Goal: Transaction & Acquisition: Purchase product/service

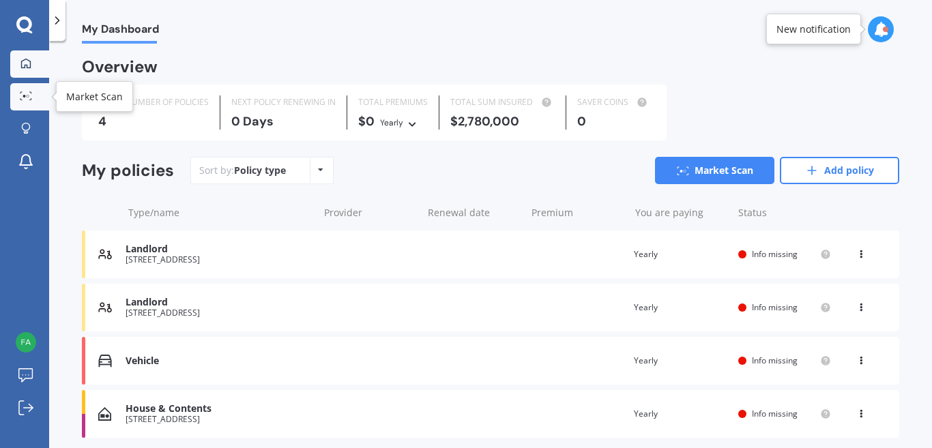
click at [24, 89] on link "Market Scan" at bounding box center [29, 96] width 39 height 27
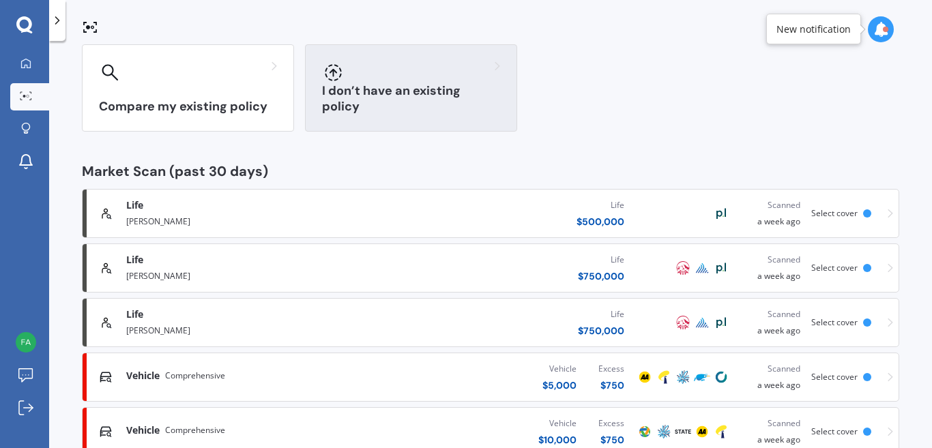
scroll to position [114, 0]
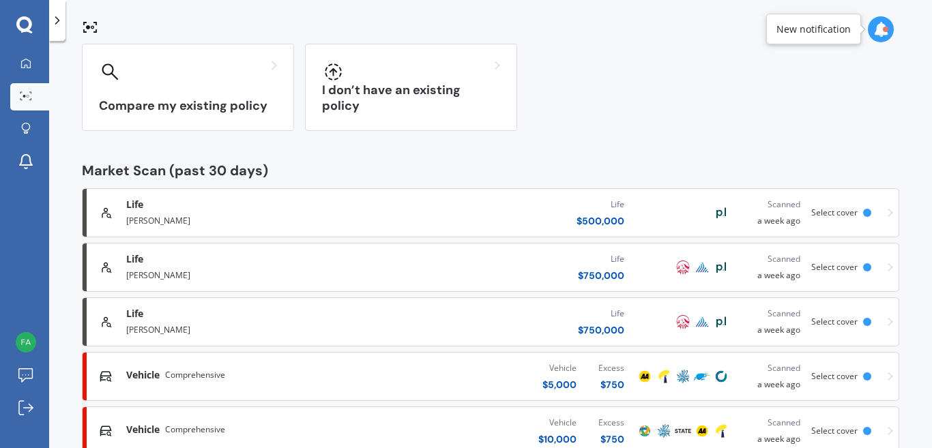
click at [413, 254] on div "Life $ 750,000" at bounding box center [501, 267] width 268 height 41
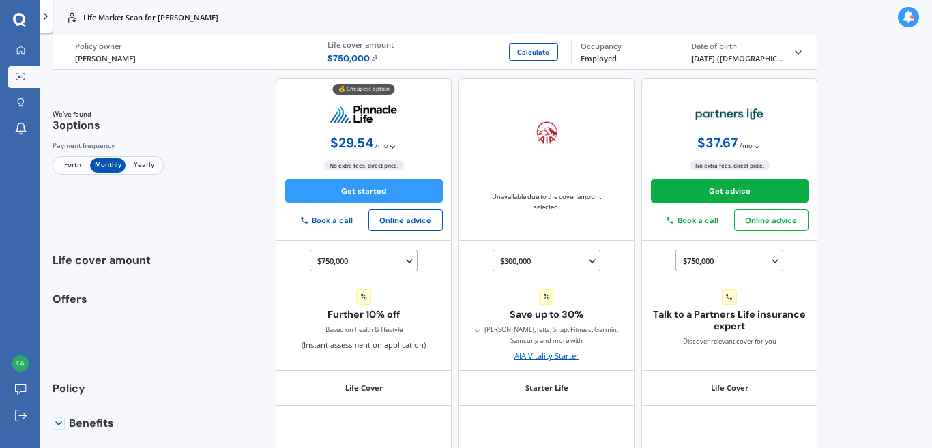
click at [793, 62] on div "Life Fabian Heather Policy owner $ 750,000 Calculate Life cover amount Employed…" at bounding box center [434, 51] width 737 height 33
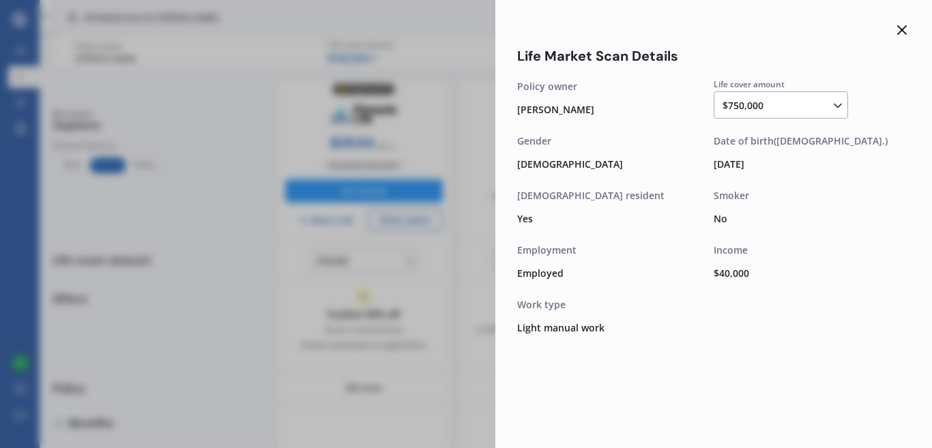
click at [902, 26] on icon at bounding box center [902, 30] width 16 height 16
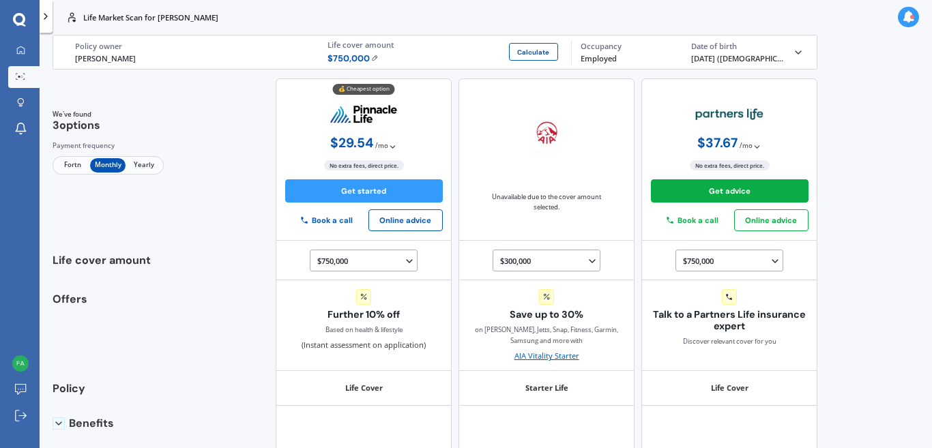
click at [793, 56] on icon at bounding box center [798, 52] width 11 height 11
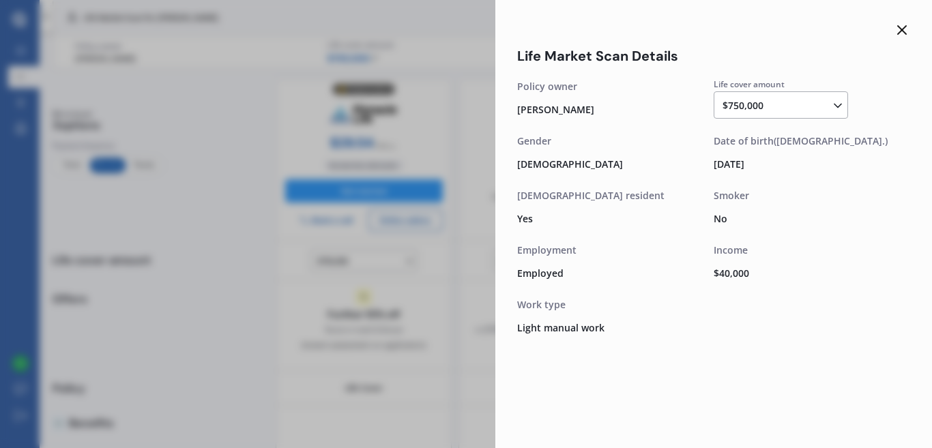
click at [899, 28] on line at bounding box center [902, 30] width 8 height 8
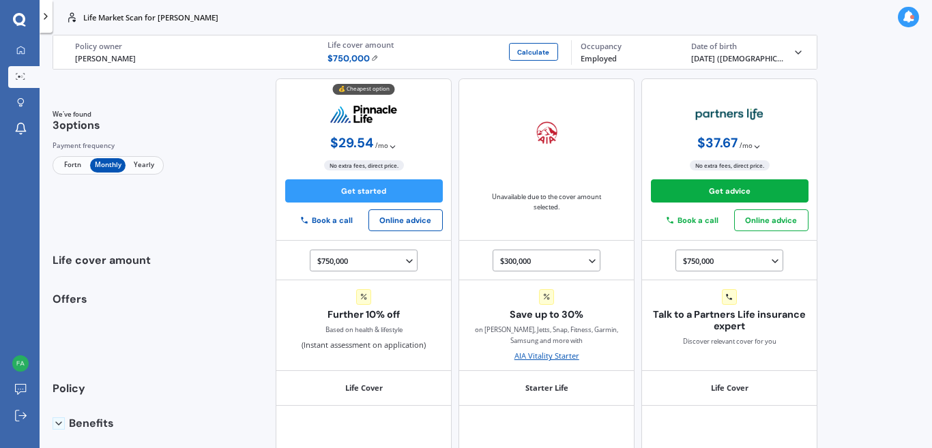
drag, startPoint x: 899, startPoint y: 28, endPoint x: 458, endPoint y: 90, distance: 445.7
click at [458, 90] on div "Life Market Scan for Fabian Heather Life Market Scan for Fabian Heather Life Fa…" at bounding box center [486, 224] width 892 height 448
click at [371, 56] on img at bounding box center [374, 58] width 7 height 7
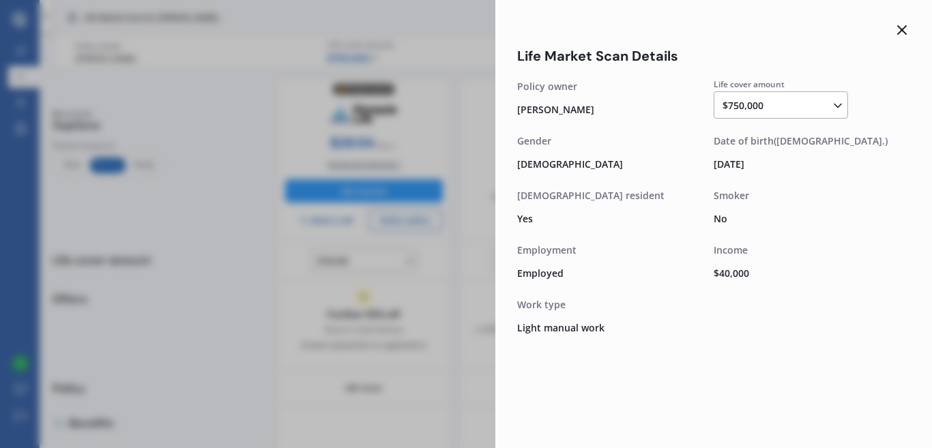
click at [903, 35] on icon at bounding box center [902, 30] width 16 height 16
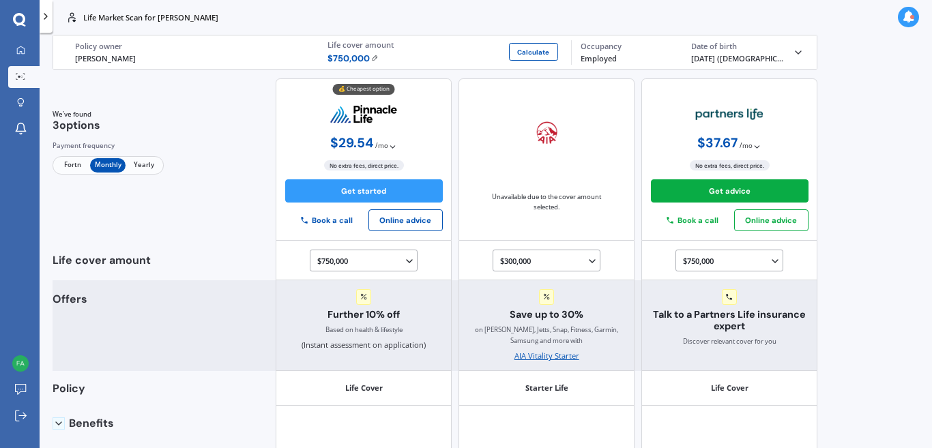
click at [72, 304] on div "Offers" at bounding box center [112, 333] width 119 height 78
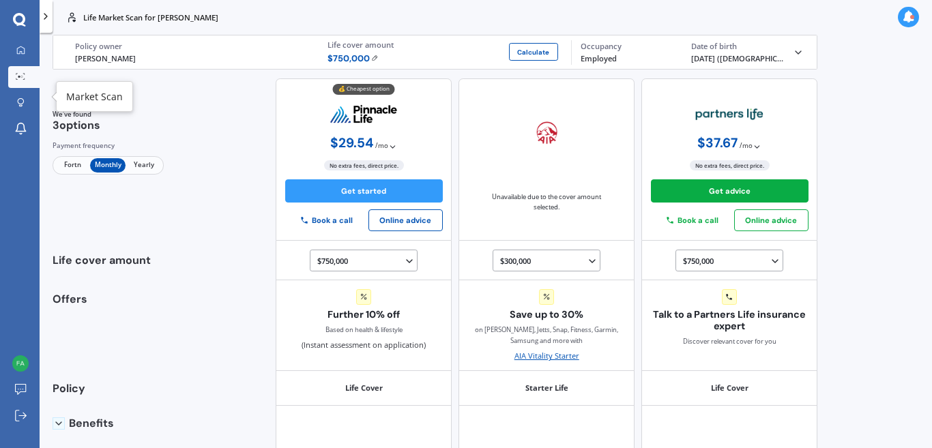
click at [29, 76] on div at bounding box center [20, 77] width 16 height 9
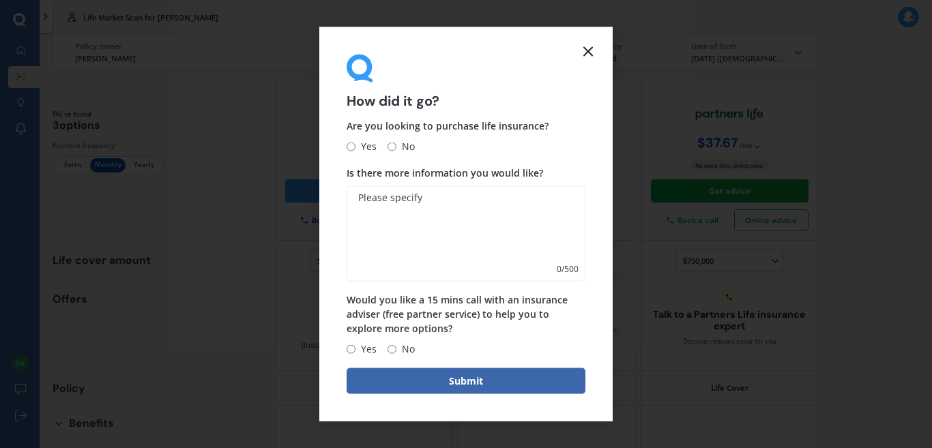
click at [583, 49] on icon at bounding box center [588, 51] width 16 height 16
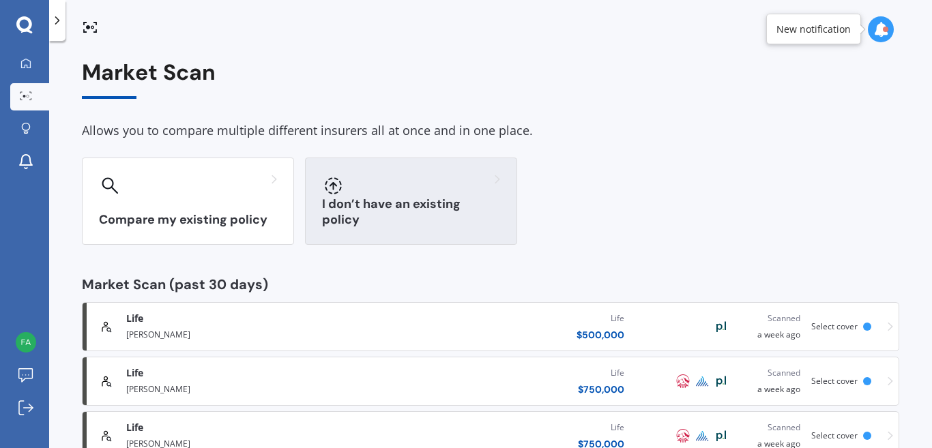
click at [366, 192] on div at bounding box center [411, 186] width 178 height 22
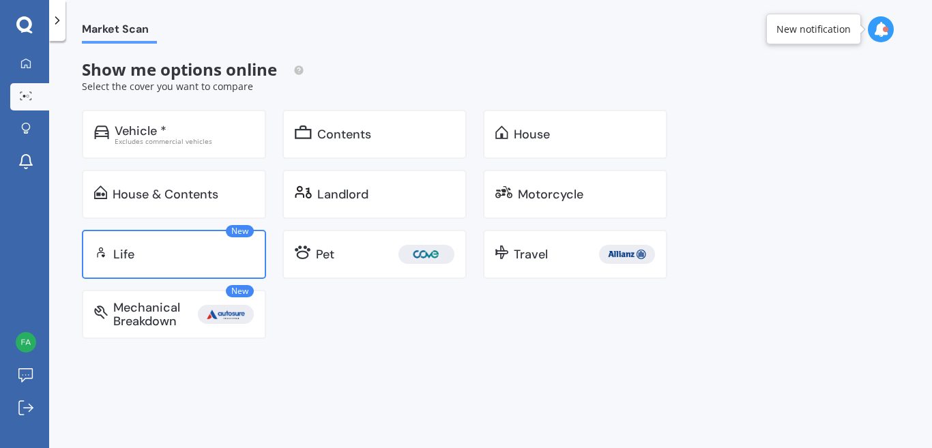
click at [188, 245] on div "New Life" at bounding box center [174, 254] width 184 height 49
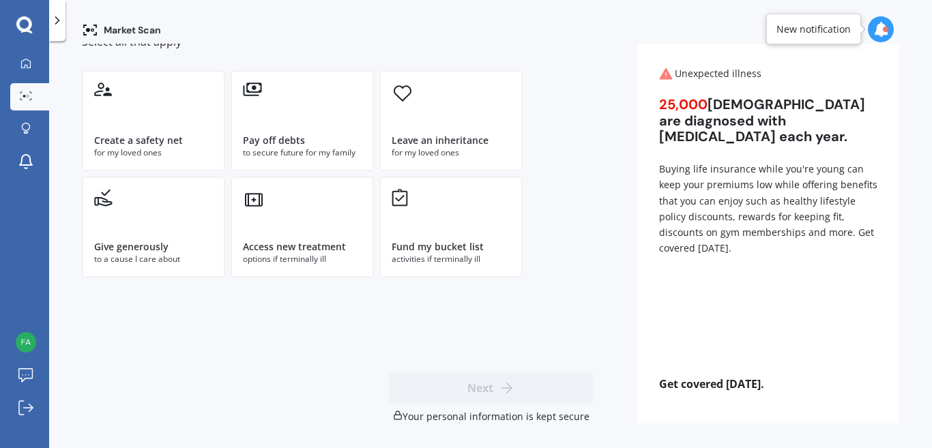
scroll to position [64, 0]
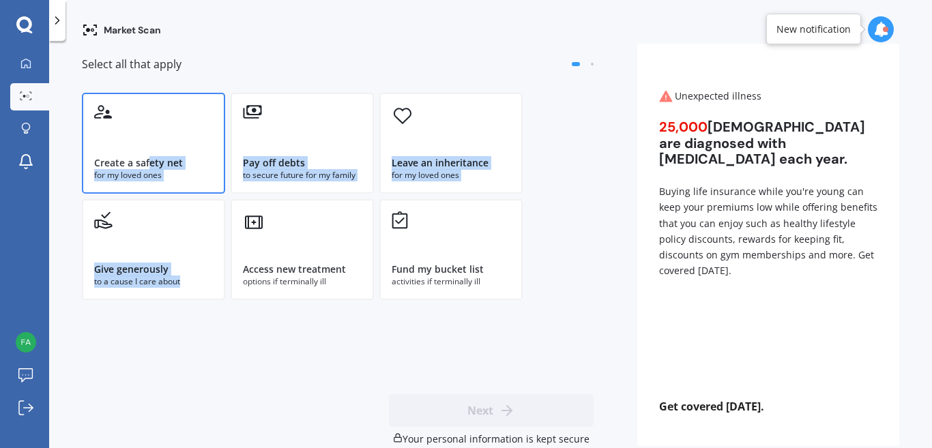
drag, startPoint x: 226, startPoint y: 322, endPoint x: 151, endPoint y: 145, distance: 191.9
click at [151, 145] on div "I would like life insurance to Select all that apply Create a safety net for my…" at bounding box center [338, 221] width 512 height 450
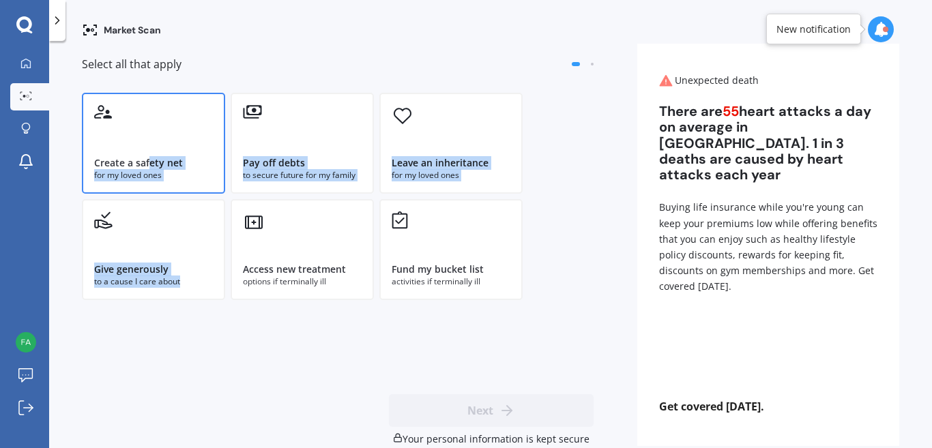
click at [151, 145] on div "Create a safety net for my loved ones" at bounding box center [153, 143] width 143 height 101
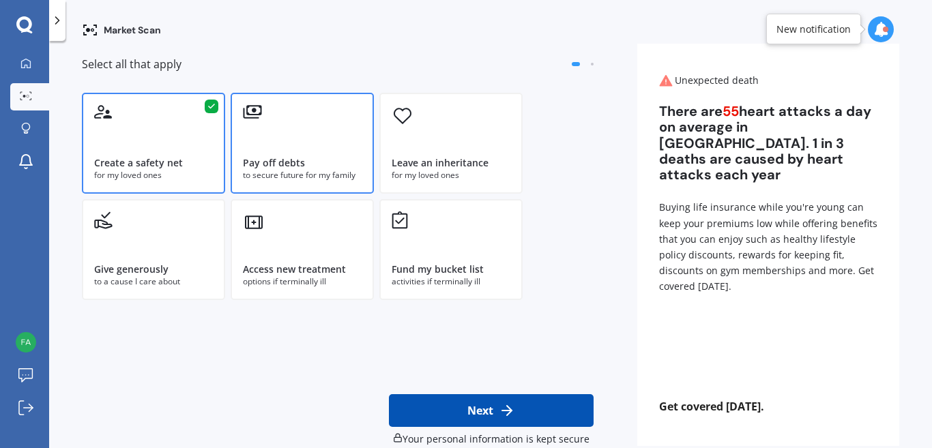
click at [286, 124] on div "Pay off debts to secure future for my family" at bounding box center [302, 143] width 143 height 101
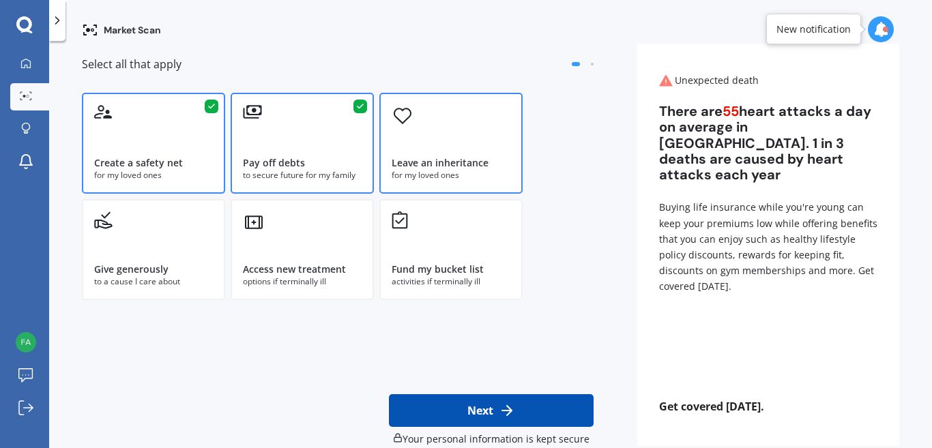
click at [440, 148] on div "Leave an inheritance for my loved ones" at bounding box center [450, 143] width 143 height 101
click at [437, 409] on button "Next" at bounding box center [491, 410] width 205 height 33
select select "23"
select select "03"
select select "1955"
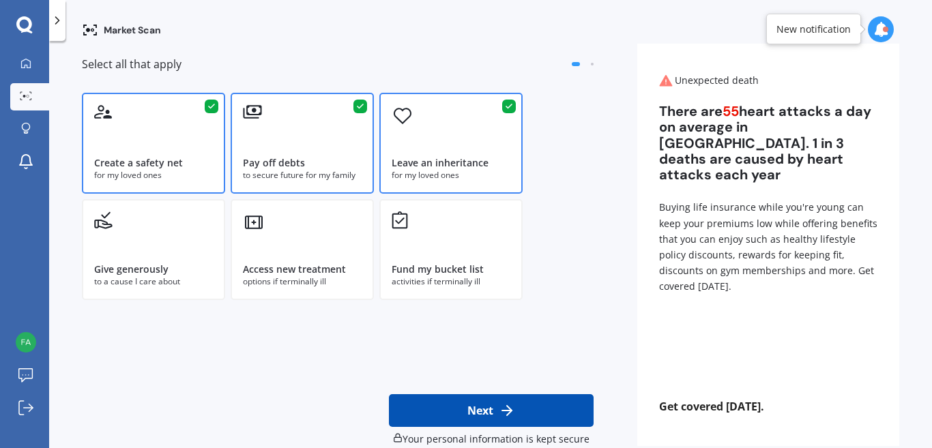
select select "Working less than 20 hours a week or unemployed"
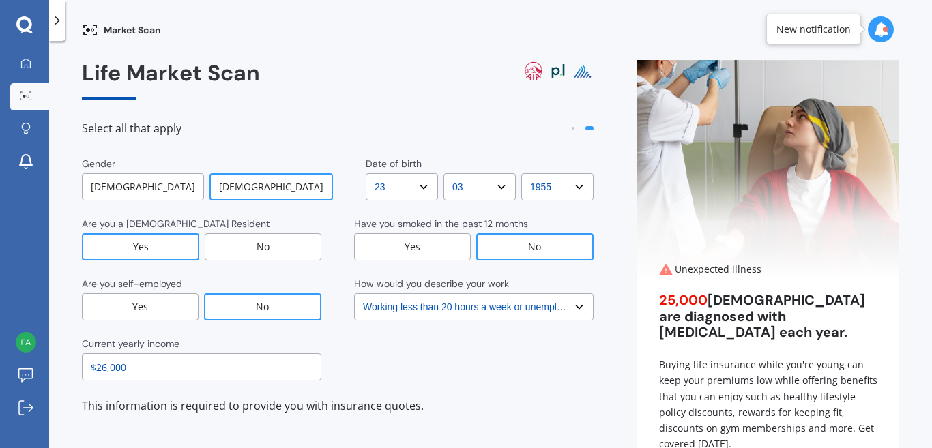
scroll to position [68, 0]
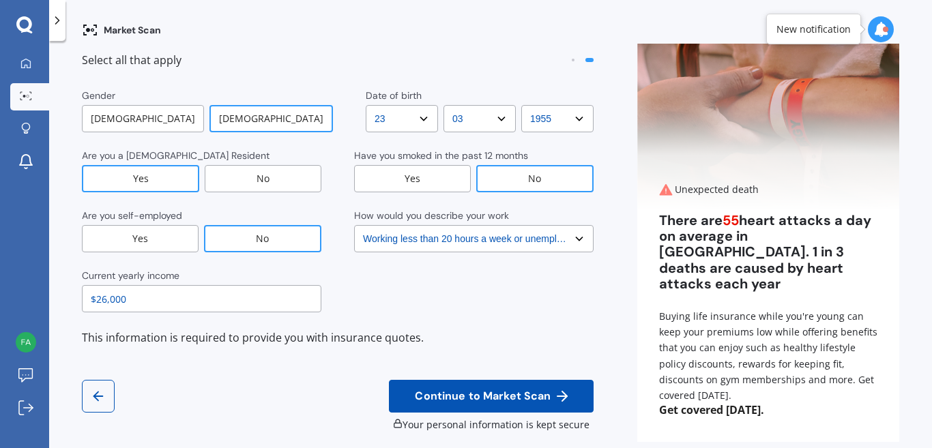
drag, startPoint x: 169, startPoint y: 306, endPoint x: 10, endPoint y: 287, distance: 160.1
click at [10, 287] on div "My Dashboard Market Scan Explore insurance Notifications Fabian Heather Submit …" at bounding box center [466, 224] width 932 height 448
type input "$75,000"
click at [154, 113] on div "Male" at bounding box center [143, 118] width 122 height 27
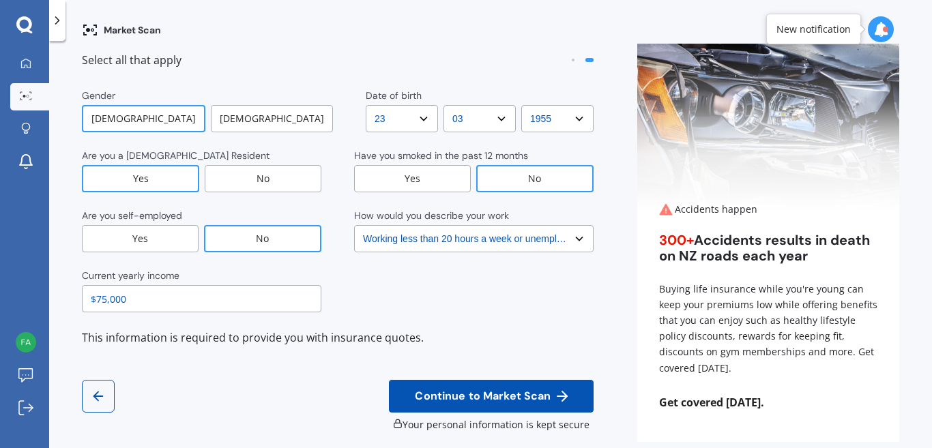
click at [404, 115] on select "DD DD 01 02 03 04 05 06 07 08 09 10 11 12 13 14 15 16 17 18 19 20 21 22 23 24 2…" at bounding box center [402, 118] width 72 height 27
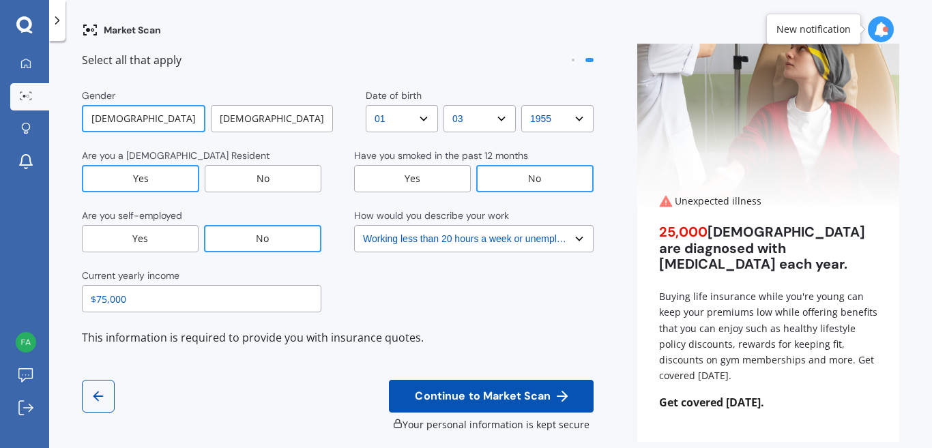
click at [366, 105] on select "DD DD 01 02 03 04 05 06 07 08 09 10 11 12 13 14 15 16 17 18 19 20 21 22 23 24 2…" at bounding box center [402, 118] width 72 height 27
select select "12"
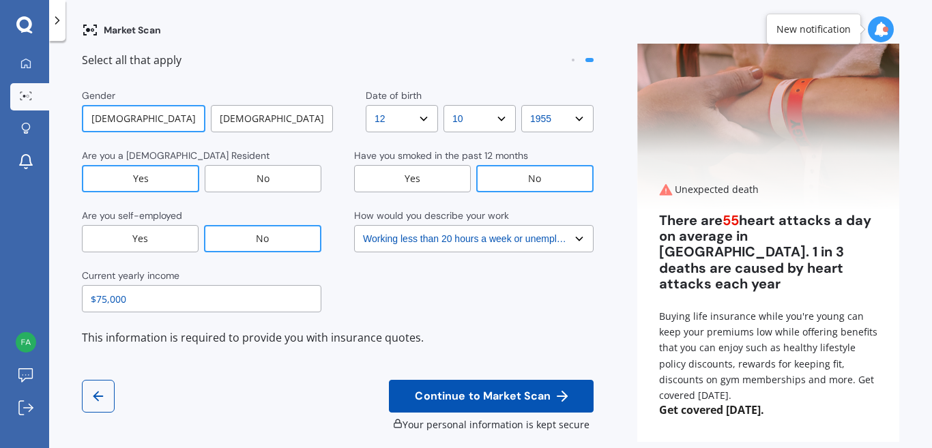
select select "12"
select select "19"
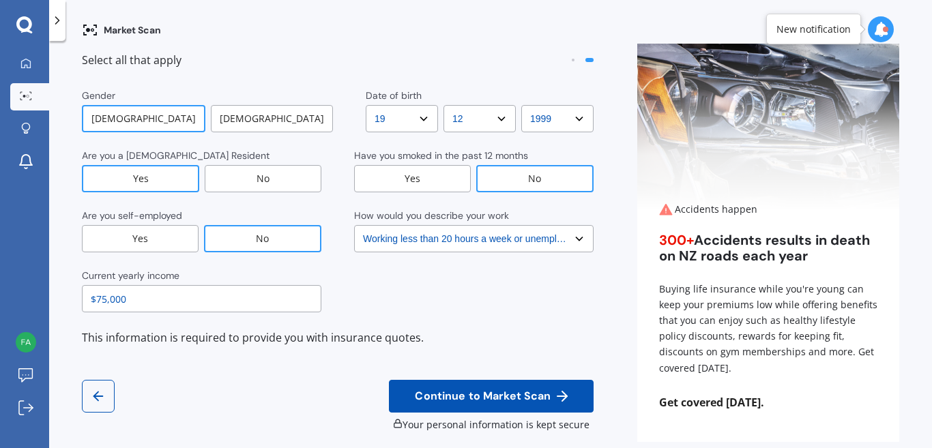
select select "1991"
click at [447, 241] on select "Select No manual work e.g. lawyer, consultant, engineer Light manual work e.g. …" at bounding box center [473, 238] width 239 height 27
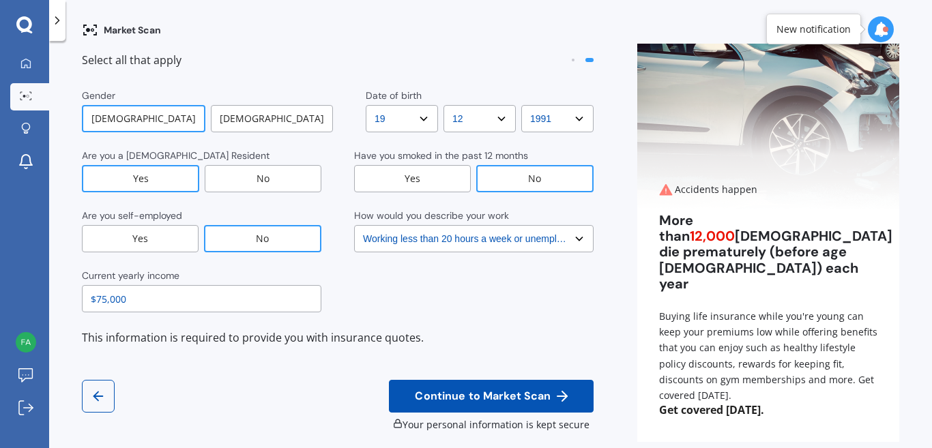
select select "Light manual work e.g. plumber, nurse, hairdresser"
click at [354, 225] on select "Select No manual work e.g. lawyer, consultant, engineer Light manual work e.g. …" at bounding box center [473, 238] width 239 height 27
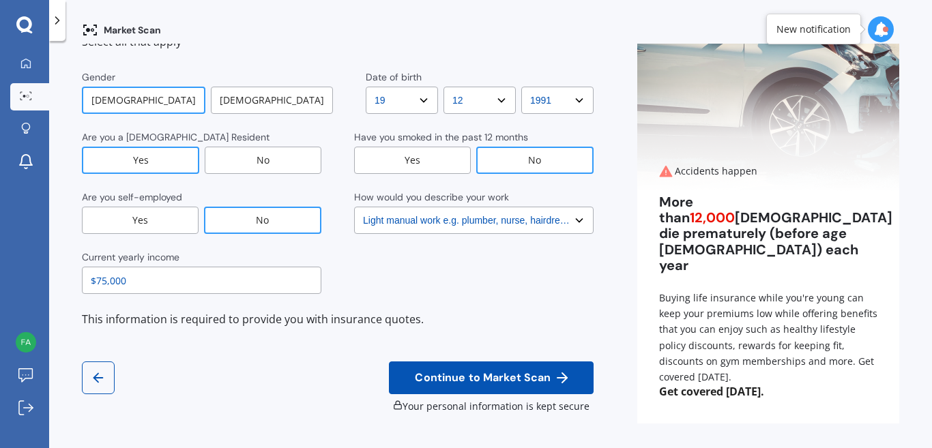
click at [443, 376] on span "Continue to Market Scan" at bounding box center [482, 378] width 141 height 13
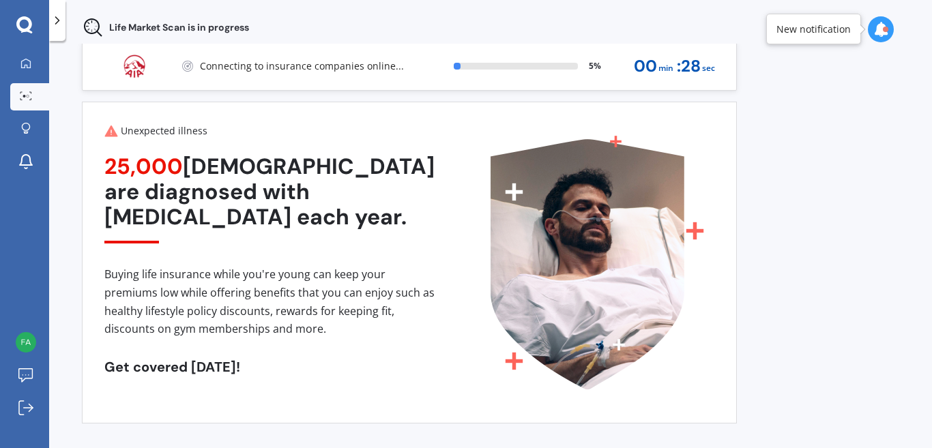
scroll to position [18, 0]
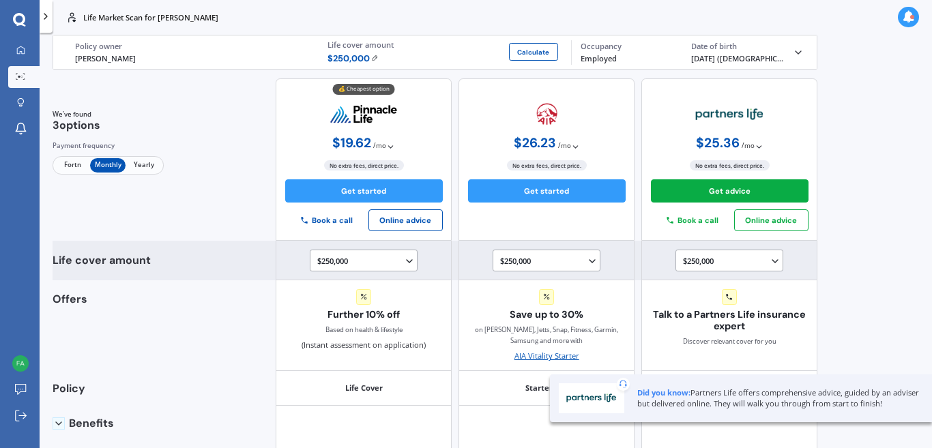
click at [368, 260] on div "$250,000 $100,000 $150,000 $200,000 $250,000 $300,000 $350,000 $400,000 $500,00…" at bounding box center [366, 260] width 98 height 13
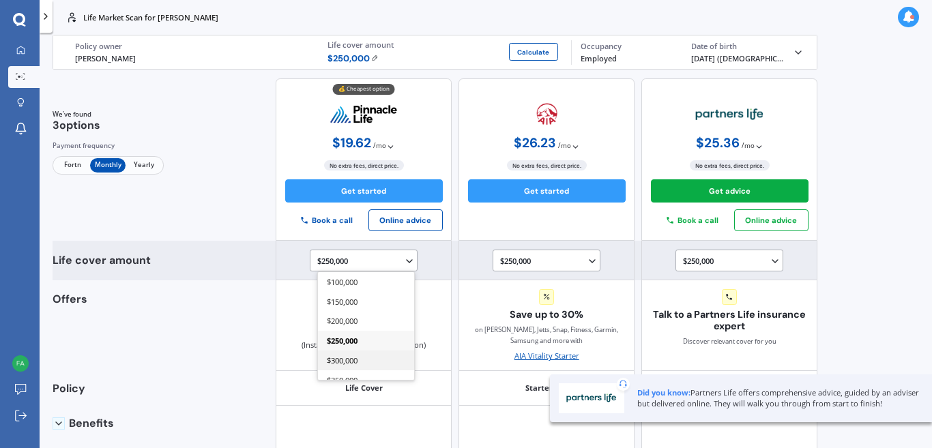
scroll to position [159, 0]
click at [362, 309] on div "$750,000" at bounding box center [366, 311] width 96 height 20
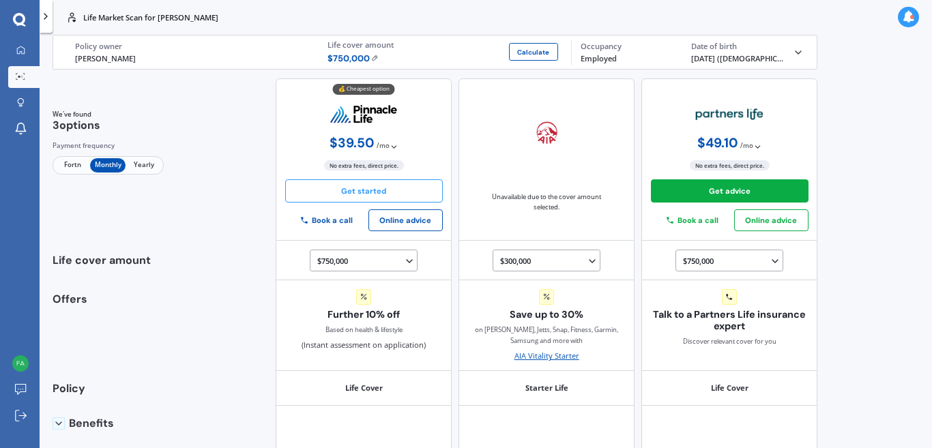
click at [371, 184] on button "Get started" at bounding box center [364, 190] width 158 height 23
